Goal: Information Seeking & Learning: Understand process/instructions

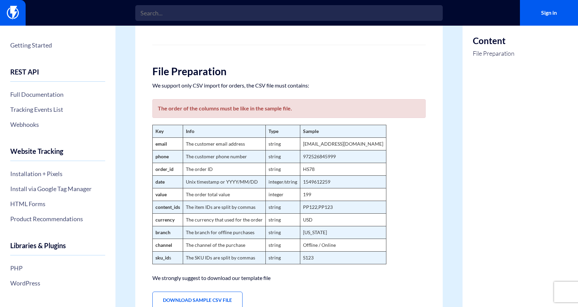
scroll to position [107, 0]
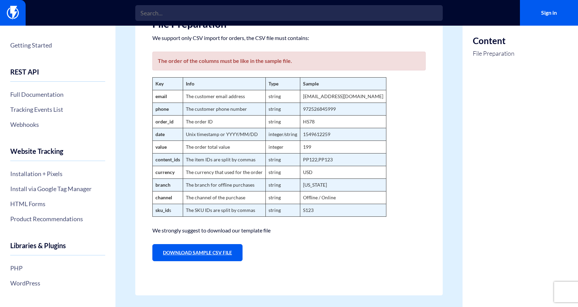
click at [194, 251] on link "Download Sample CSV File" at bounding box center [197, 252] width 90 height 17
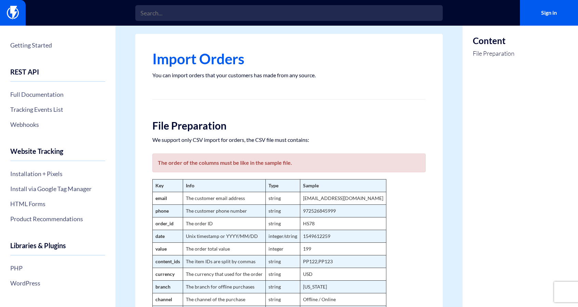
scroll to position [39, 0]
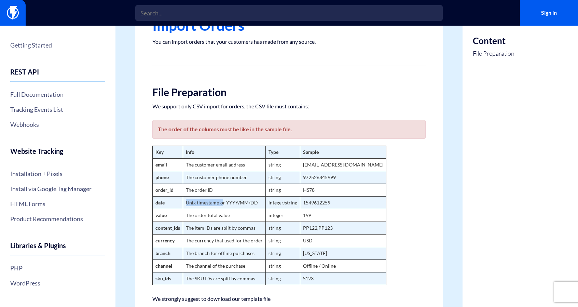
drag, startPoint x: 187, startPoint y: 203, endPoint x: 221, endPoint y: 202, distance: 34.9
click at [221, 202] on td "Unix timestamp or YYYY/MM/DD" at bounding box center [224, 202] width 83 height 13
drag, startPoint x: 226, startPoint y: 202, endPoint x: 240, endPoint y: 202, distance: 14.0
click at [240, 202] on td "Unix timestamp or YYYY/MM/DD" at bounding box center [224, 202] width 83 height 13
click at [244, 202] on td "Unix timestamp or YYYY/MM/DD" at bounding box center [224, 202] width 83 height 13
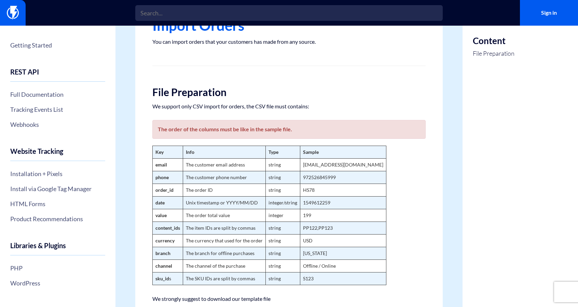
click at [257, 202] on td "Unix timestamp or YYYY/MM/DD" at bounding box center [224, 202] width 83 height 13
drag, startPoint x: 227, startPoint y: 202, endPoint x: 257, endPoint y: 202, distance: 30.1
click at [257, 202] on td "Unix timestamp or YYYY/MM/DD" at bounding box center [224, 202] width 83 height 13
click at [232, 202] on td "Unix timestamp or YYYY/MM/DD" at bounding box center [224, 202] width 83 height 13
drag, startPoint x: 226, startPoint y: 201, endPoint x: 256, endPoint y: 202, distance: 29.7
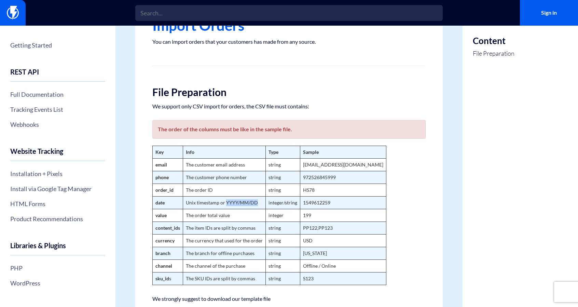
click at [256, 202] on td "Unix timestamp or YYYY/MM/DD" at bounding box center [224, 202] width 83 height 13
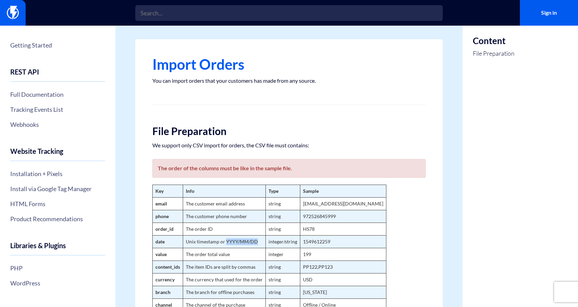
scroll to position [68, 0]
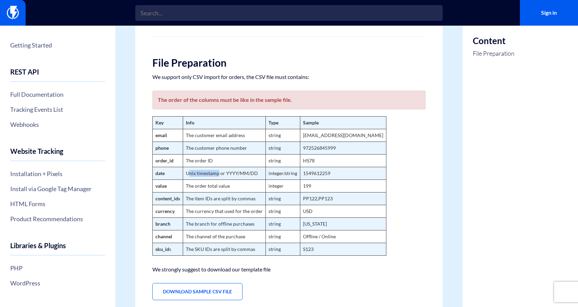
drag, startPoint x: 219, startPoint y: 173, endPoint x: 188, endPoint y: 173, distance: 30.8
click at [188, 173] on td "Unix timestamp or YYYY/MM/DD" at bounding box center [224, 173] width 83 height 13
click at [186, 173] on td "Unix timestamp or YYYY/MM/DD" at bounding box center [224, 173] width 83 height 13
click at [315, 173] on td "1549612259" at bounding box center [343, 173] width 86 height 13
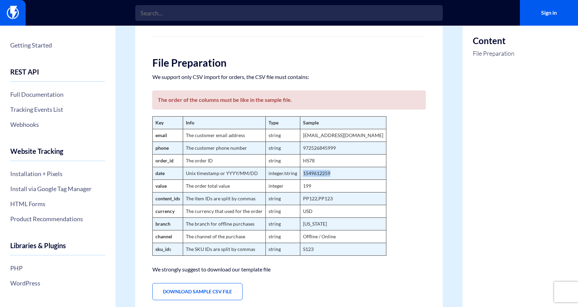
click at [302, 173] on td "1549612259" at bounding box center [343, 173] width 86 height 13
drag, startPoint x: 302, startPoint y: 173, endPoint x: 339, endPoint y: 173, distance: 36.9
click at [339, 173] on td "1549612259" at bounding box center [343, 173] width 86 height 13
click at [321, 173] on td "1549612259" at bounding box center [343, 173] width 86 height 13
